Goal: Use online tool/utility: Utilize a website feature to perform a specific function

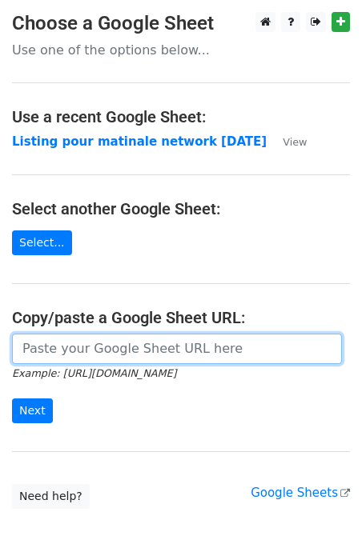
click at [61, 343] on input "url" at bounding box center [177, 349] width 330 height 30
paste input "https://docs.google.com/spreadsheets/d/1dfoHOIAjUrFszqrP-nyqJNbabjbhpjK_2AEPkIe…"
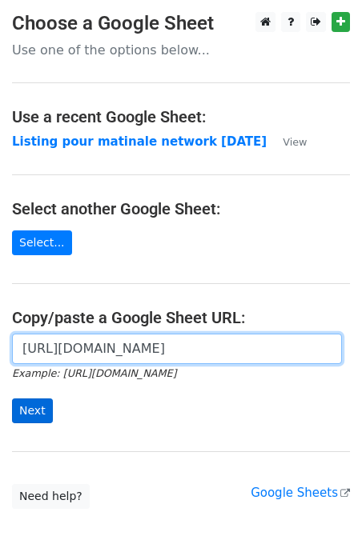
type input "https://docs.google.com/spreadsheets/d/1dfoHOIAjUrFszqrP-nyqJNbabjbhpjK_2AEPkIe…"
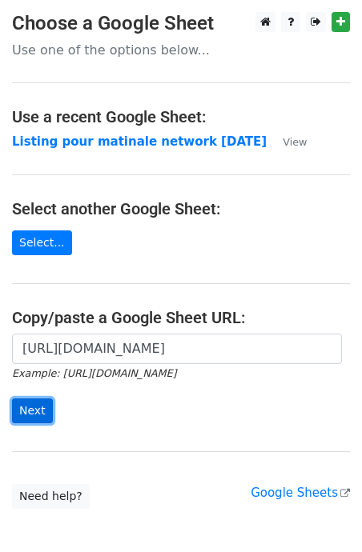
scroll to position [0, 0]
click at [31, 405] on input "Next" at bounding box center [32, 411] width 41 height 25
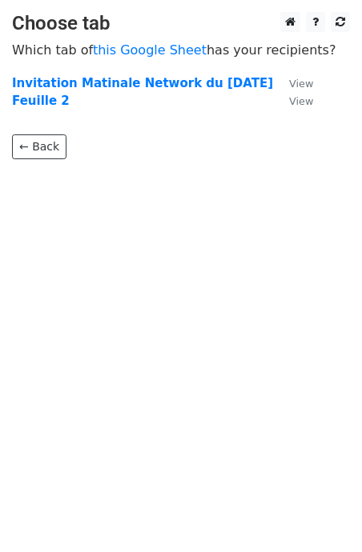
click at [46, 92] on td "Feuille 2" at bounding box center [142, 101] width 261 height 18
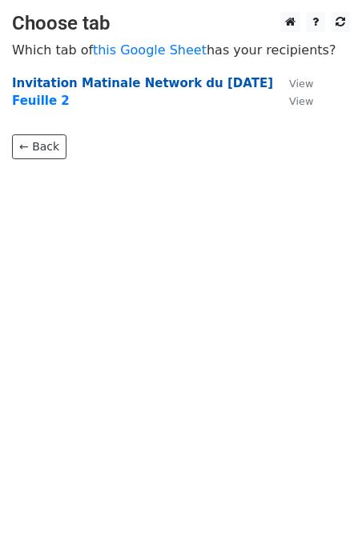
click at [58, 87] on strong "Invitation Matinale Network du 16 octobre" at bounding box center [142, 83] width 261 height 14
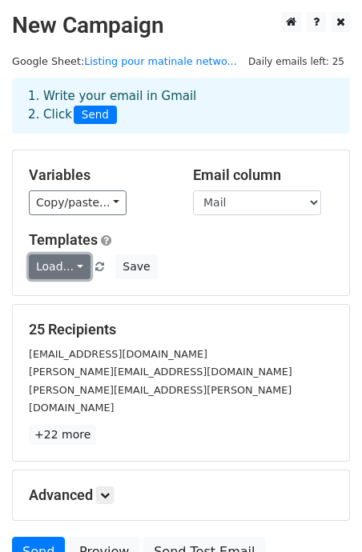
click at [59, 256] on link "Load..." at bounding box center [60, 266] width 62 height 25
